Goal: Information Seeking & Learning: Learn about a topic

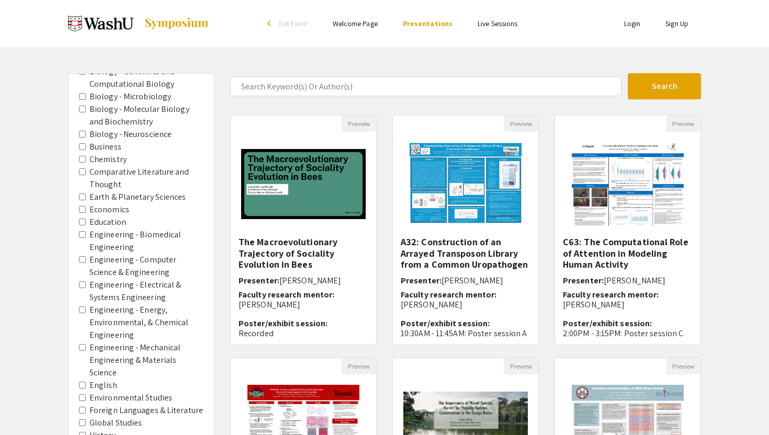
scroll to position [12, 0]
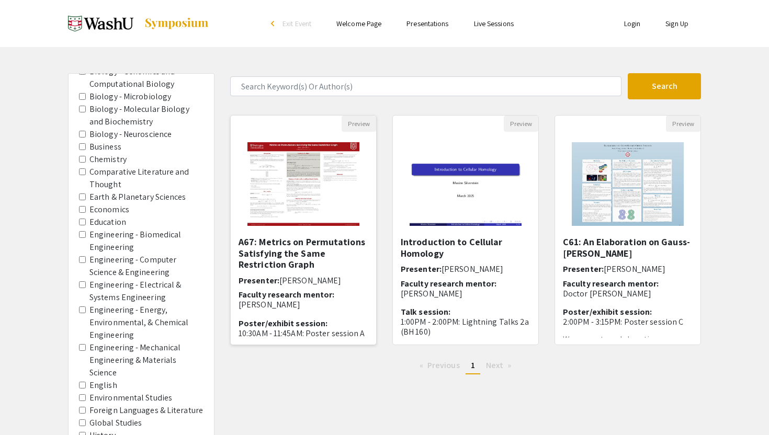
click at [312, 247] on h5 "A67: Metrics on Permutations Satisfying the Same Restriction Graph" at bounding box center [304, 253] width 130 height 34
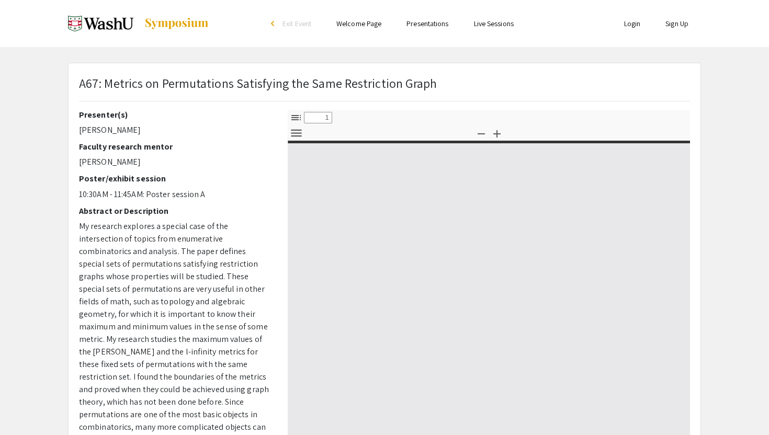
select select "custom"
type input "0"
select select "custom"
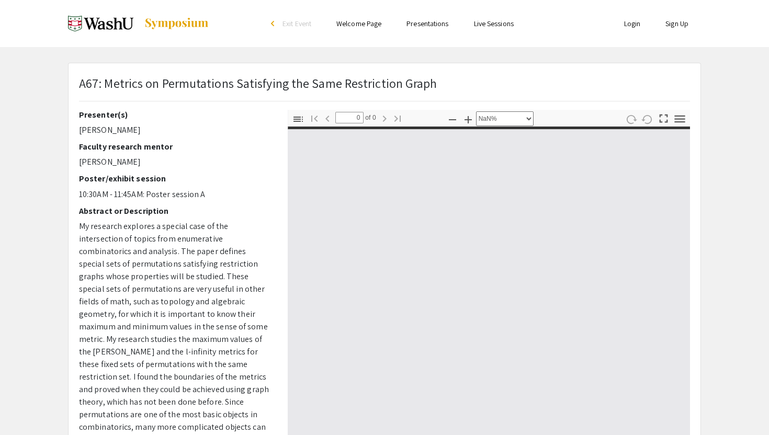
type input "1"
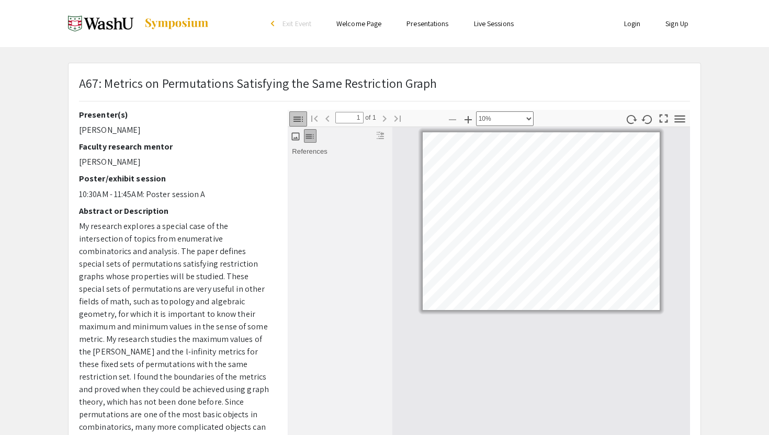
select select "custom"
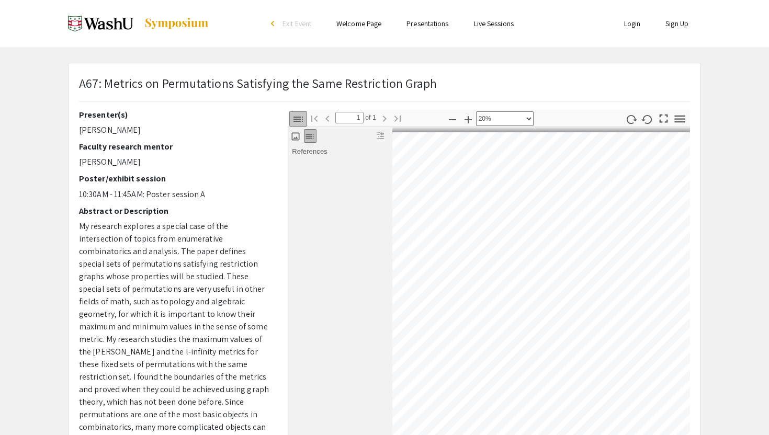
scroll to position [17, 126]
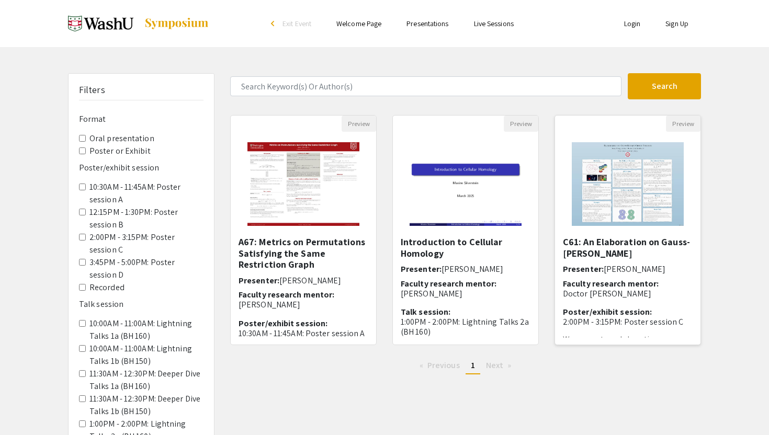
click at [653, 280] on span "Faculty research mentor:" at bounding box center [611, 283] width 96 height 11
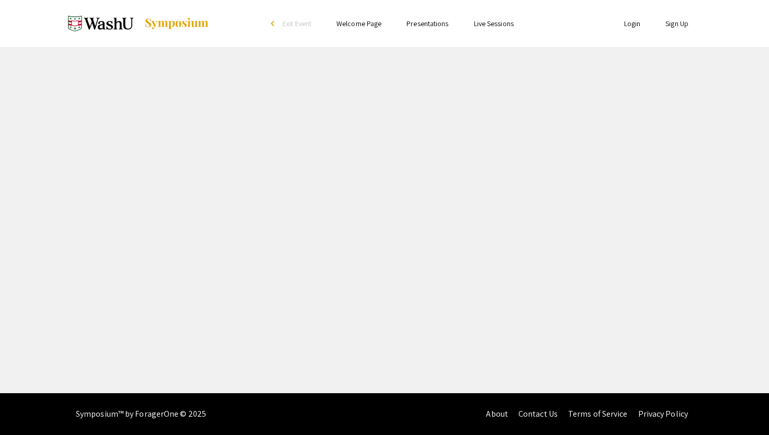
select select "custom"
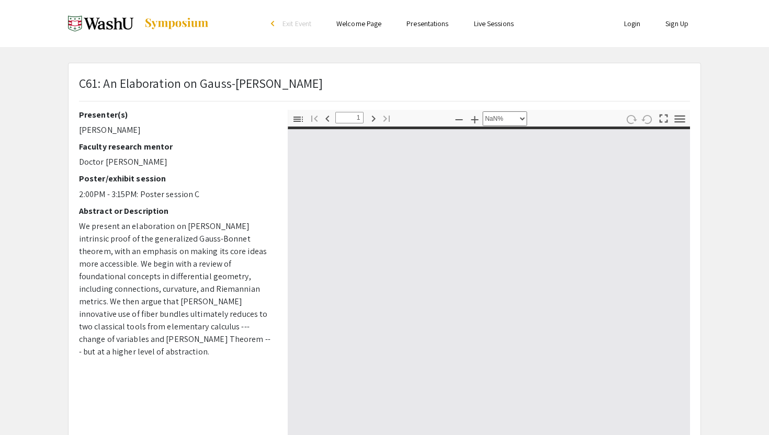
type input "0"
select select "custom"
type input "1"
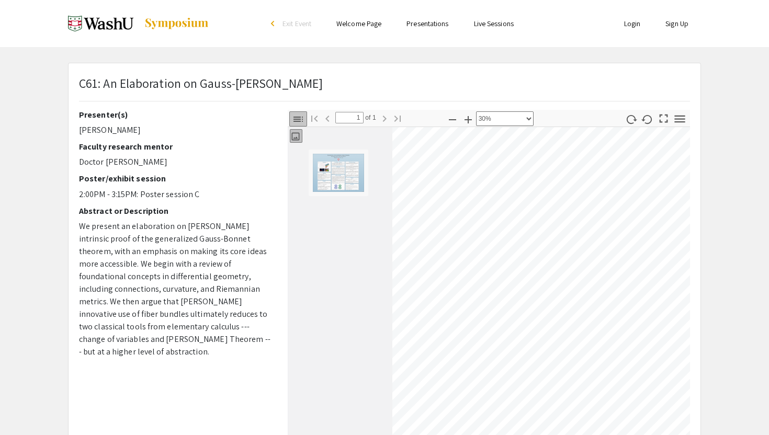
scroll to position [0, 77]
click at [174, 247] on span "We present an elaboration on [PERSON_NAME] intrinsic proof of the generalized G…" at bounding box center [174, 289] width 191 height 137
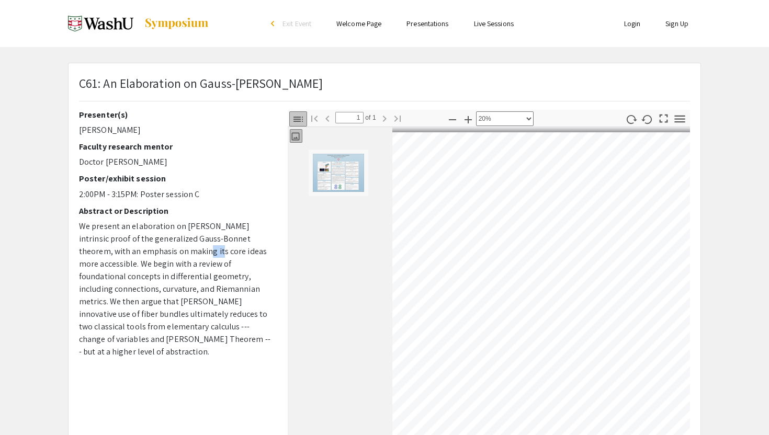
click at [174, 247] on span "We present an elaboration on [PERSON_NAME] intrinsic proof of the generalized G…" at bounding box center [174, 289] width 191 height 137
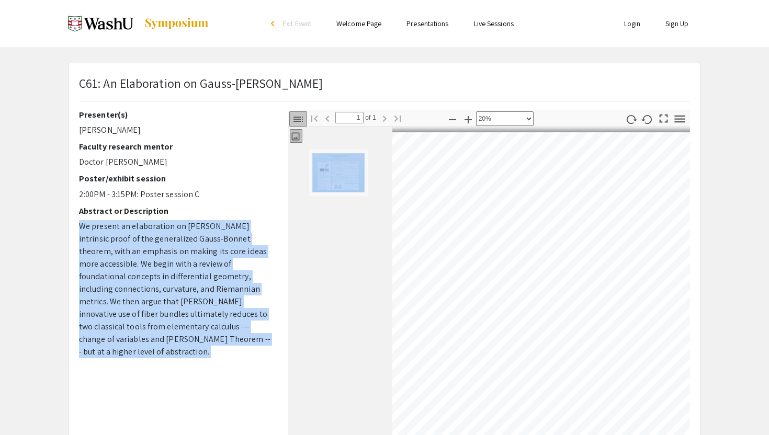
click at [166, 270] on p "We present an elaboration on [PERSON_NAME] intrinsic proof of the generalized G…" at bounding box center [175, 289] width 193 height 138
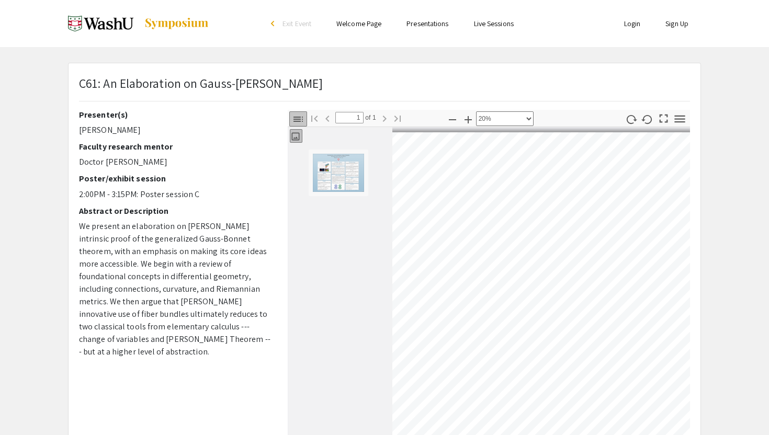
click at [166, 270] on p "We present an elaboration on [PERSON_NAME] intrinsic proof of the generalized G…" at bounding box center [175, 289] width 193 height 138
click at [155, 294] on span "We present an elaboration on [PERSON_NAME] intrinsic proof of the generalized G…" at bounding box center [174, 289] width 191 height 137
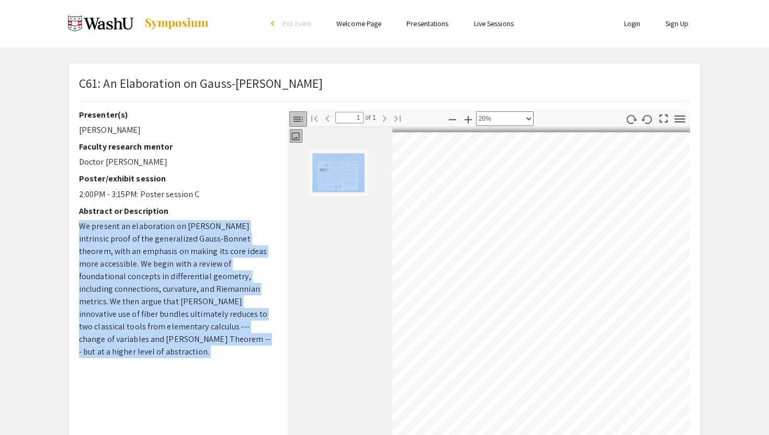
click at [155, 294] on span "We present an elaboration on [PERSON_NAME] intrinsic proof of the generalized G…" at bounding box center [174, 289] width 191 height 137
click at [152, 299] on span "We present an elaboration on [PERSON_NAME] intrinsic proof of the generalized G…" at bounding box center [174, 289] width 191 height 137
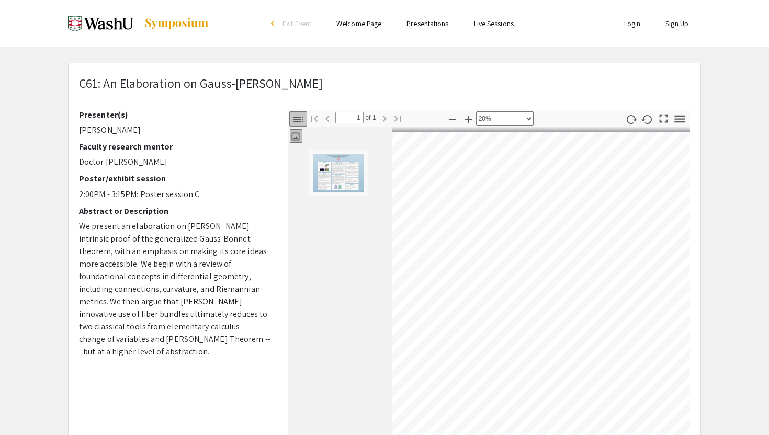
click at [152, 299] on span "We present an elaboration on [PERSON_NAME] intrinsic proof of the generalized G…" at bounding box center [174, 289] width 191 height 137
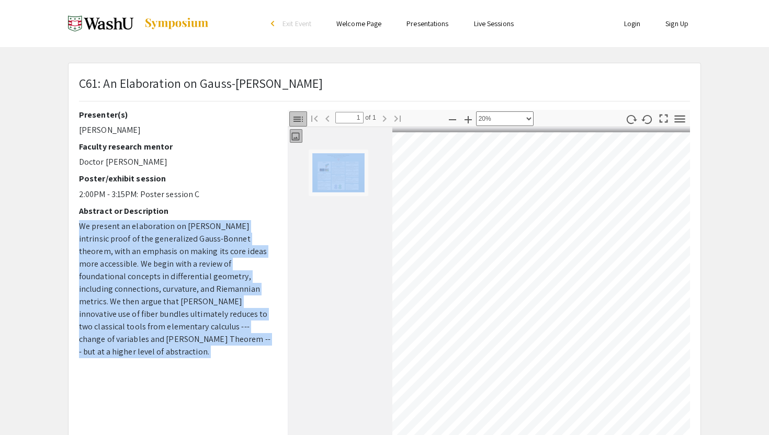
click at [166, 277] on span "We present an elaboration on [PERSON_NAME] intrinsic proof of the generalized G…" at bounding box center [174, 289] width 191 height 137
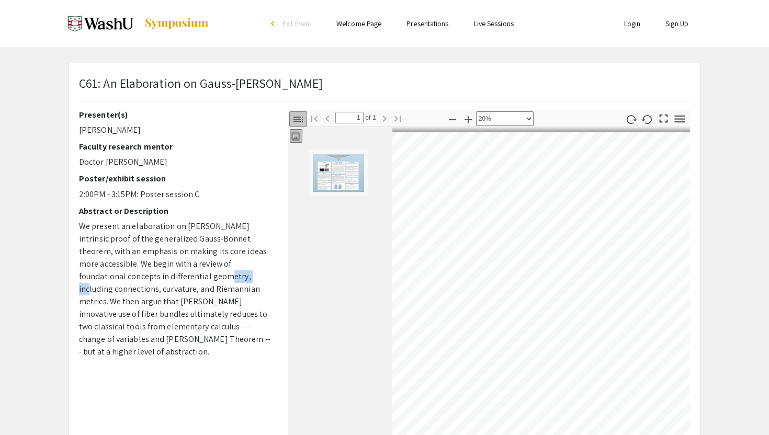
click at [166, 277] on span "We present an elaboration on [PERSON_NAME] intrinsic proof of the generalized G…" at bounding box center [174, 289] width 191 height 137
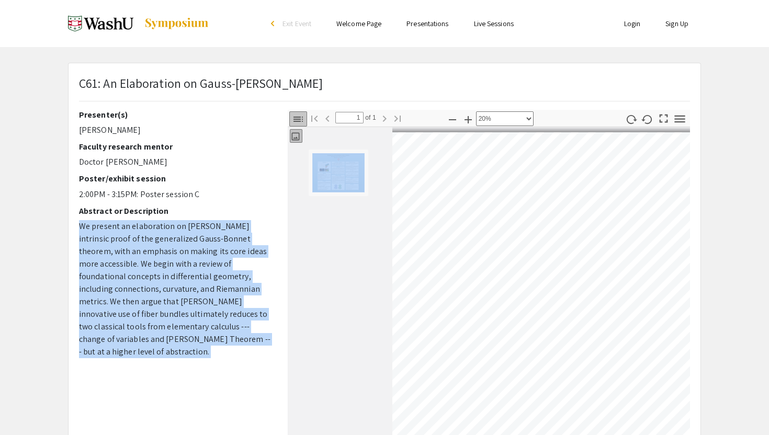
click at [198, 305] on span "We present an elaboration on [PERSON_NAME] intrinsic proof of the generalized G…" at bounding box center [174, 289] width 191 height 137
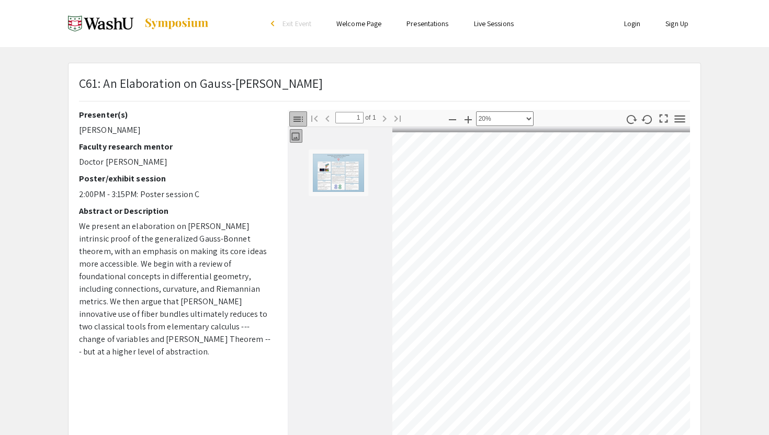
select select "custom"
click at [369, 180] on div "Thumbnails Document Outline Attachments Layers Current Outline Item Toggle Side…" at bounding box center [489, 293] width 402 height 366
